Goal: Find specific page/section: Find specific page/section

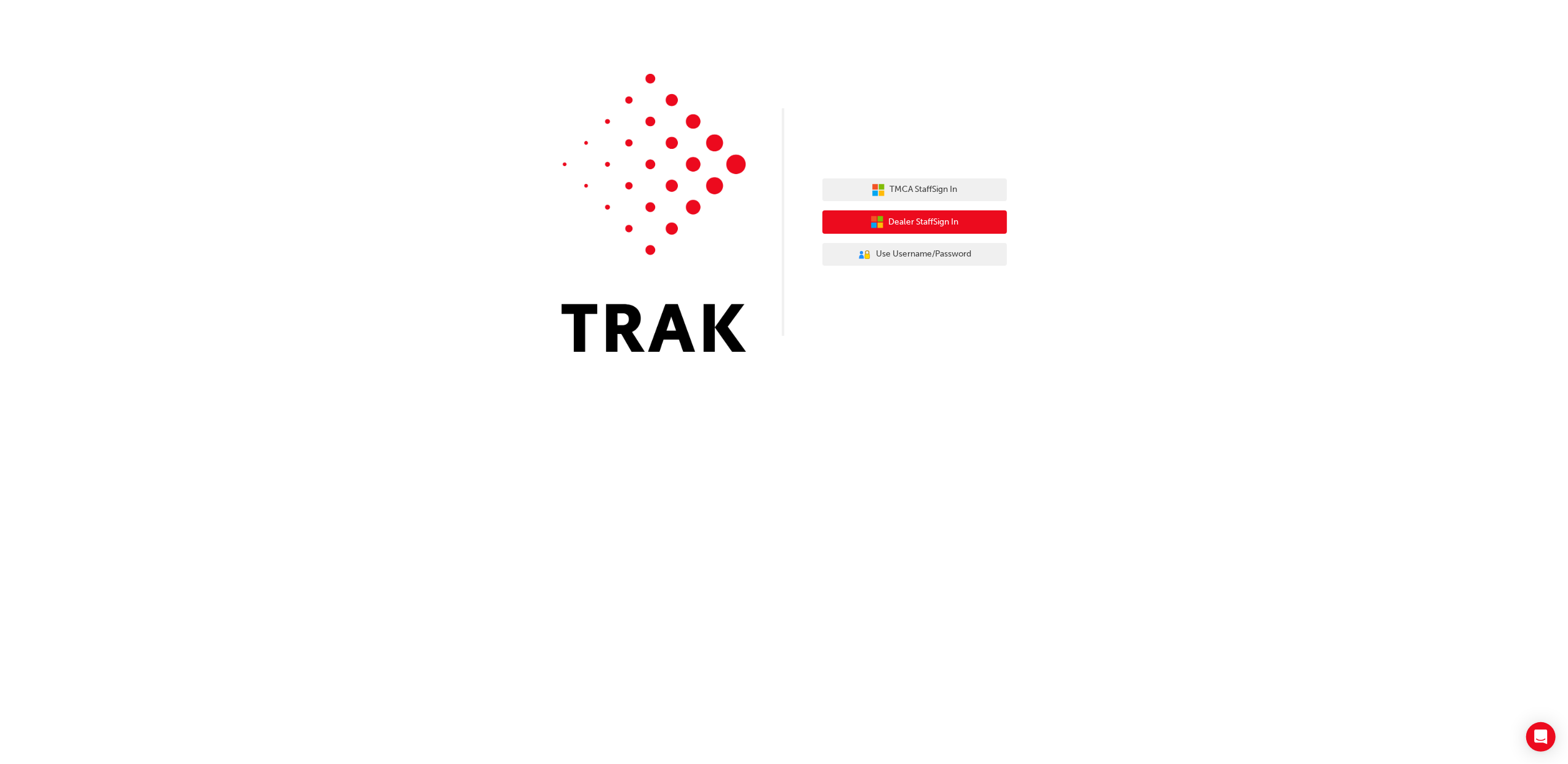
click at [889, 214] on button "Dealer Staff Sign In" at bounding box center [915, 222] width 185 height 24
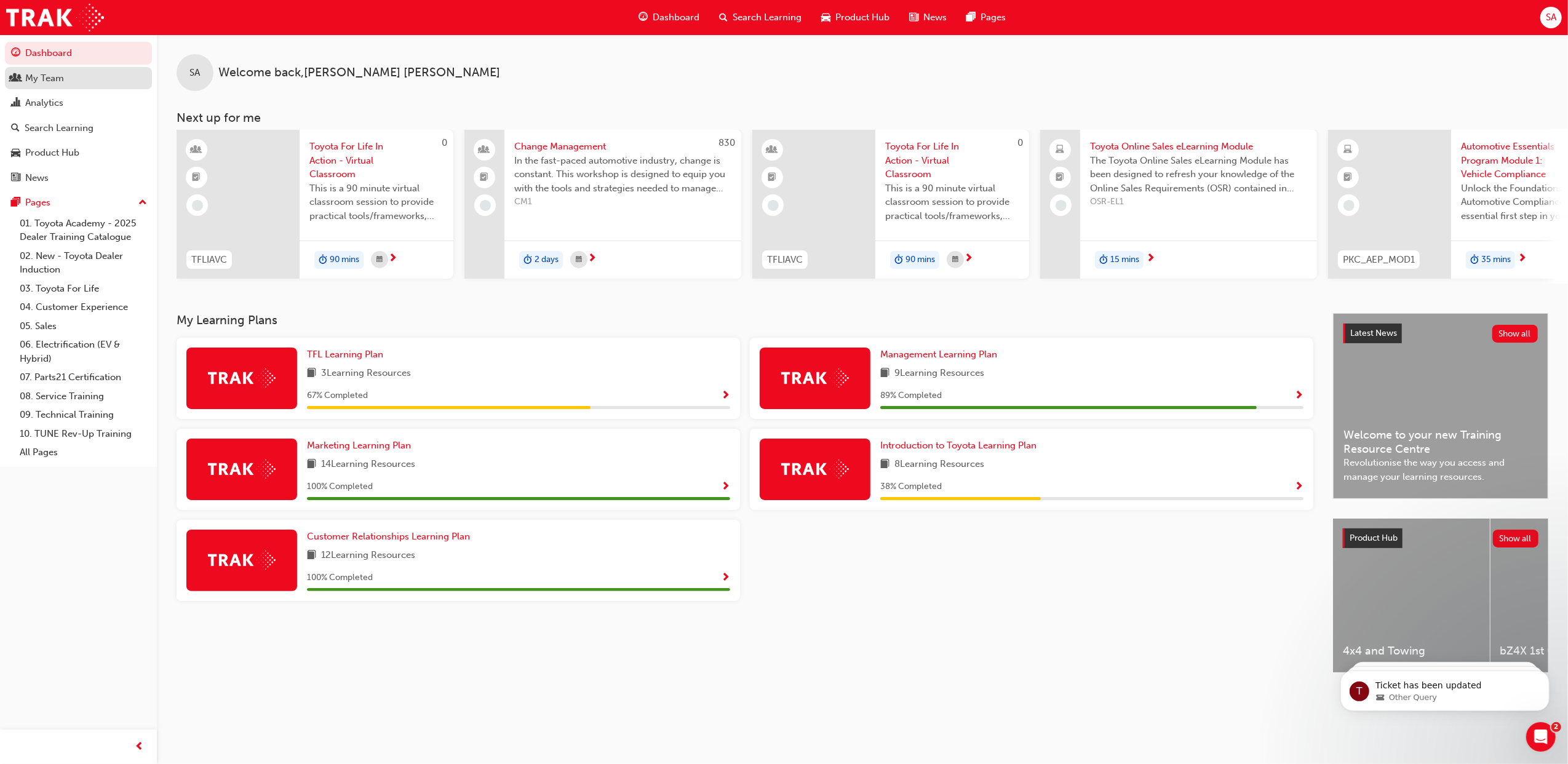
click at [76, 82] on div "My Team" at bounding box center [78, 78] width 135 height 15
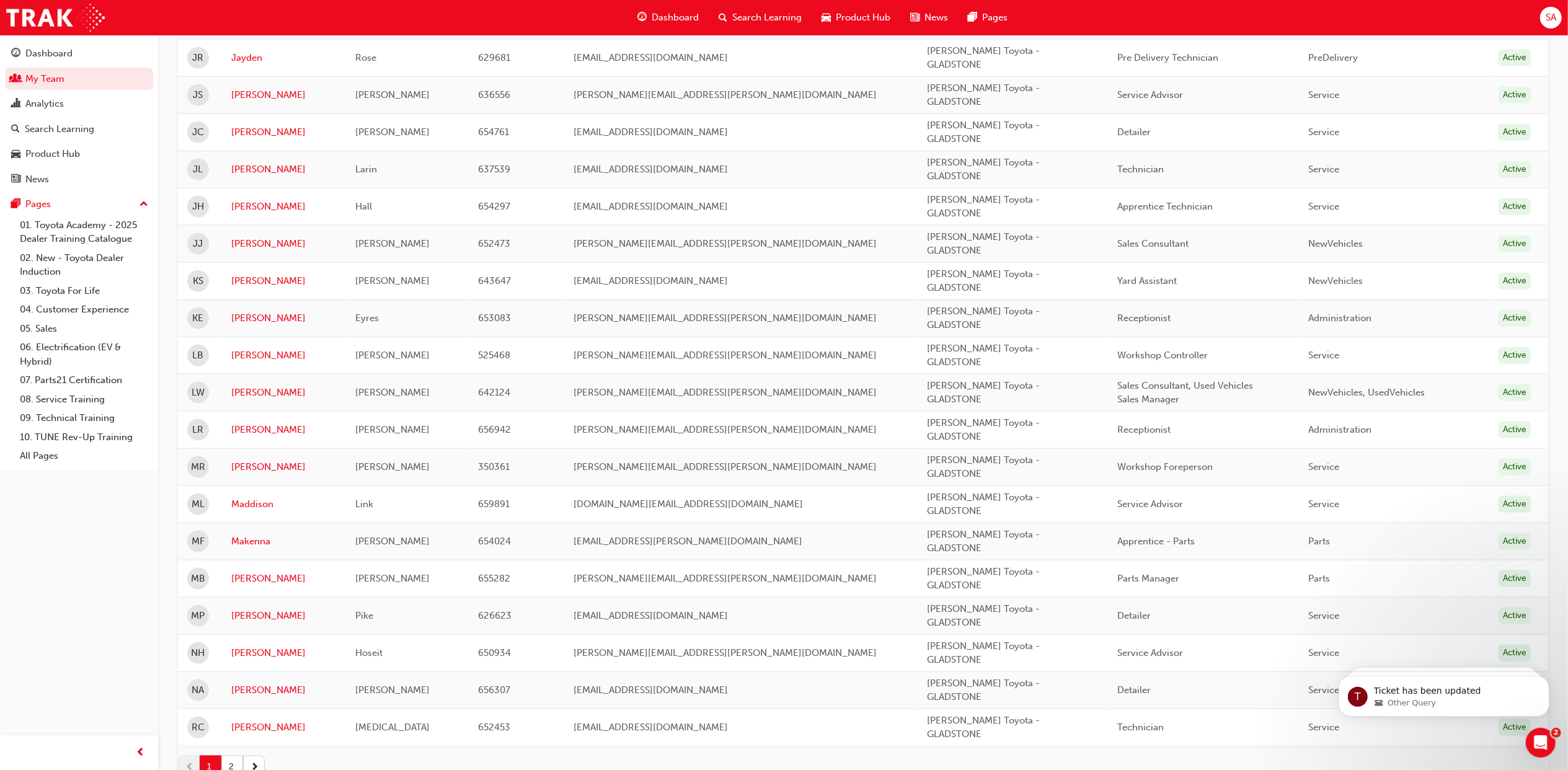
scroll to position [1405, 0]
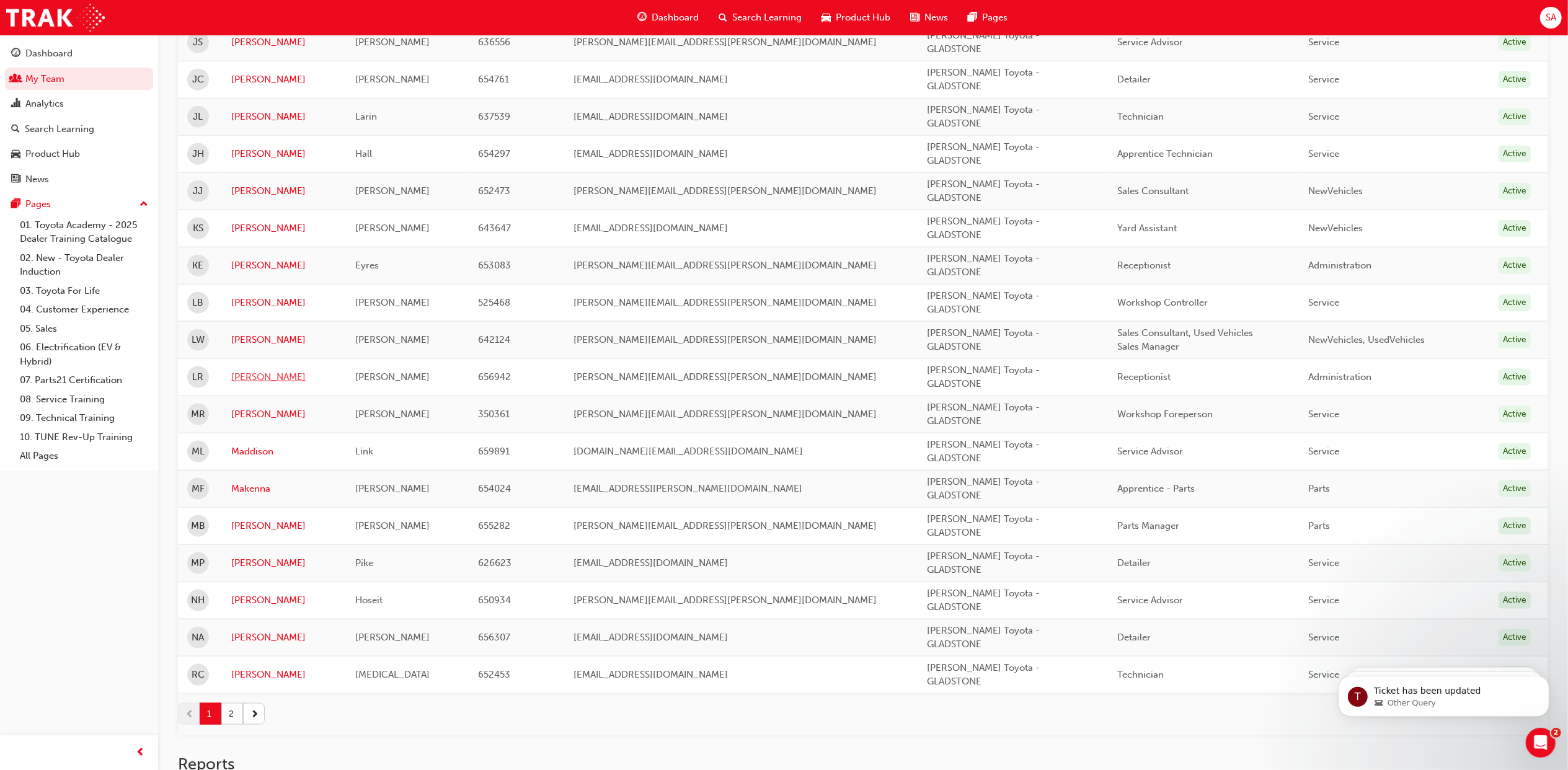
click at [249, 383] on link "[PERSON_NAME]" at bounding box center [284, 377] width 105 height 15
